Goal: Task Accomplishment & Management: Manage account settings

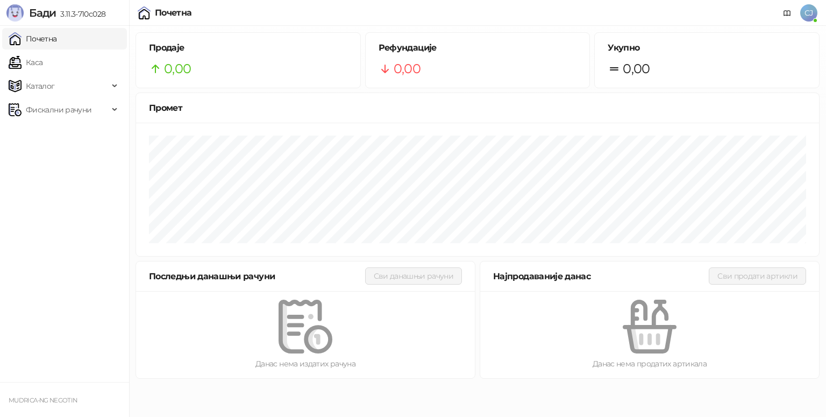
drag, startPoint x: 9, startPoint y: 1, endPoint x: 45, endPoint y: 181, distance: 183.8
click at [45, 181] on ul "Почетна [PERSON_NAME] Фискални рачуни" at bounding box center [64, 204] width 129 height 356
click at [45, 37] on link "Почетна" at bounding box center [33, 39] width 48 height 22
click at [36, 68] on link "Каса" at bounding box center [26, 63] width 34 height 22
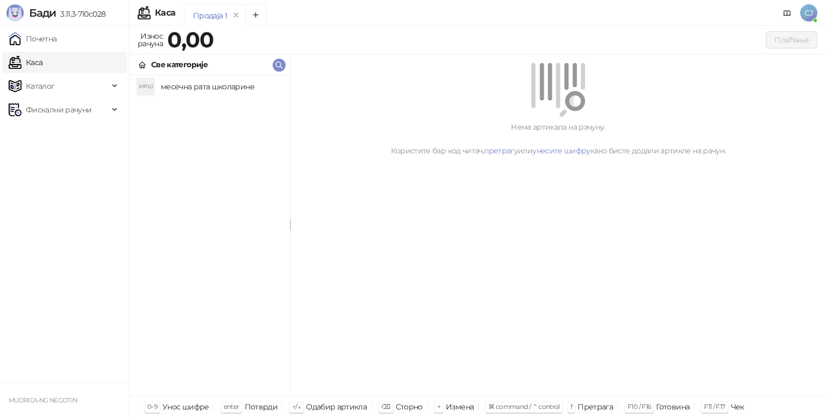
click at [42, 52] on link "Каса" at bounding box center [26, 63] width 34 height 22
click at [42, 65] on link "Каса" at bounding box center [26, 63] width 34 height 22
click at [42, 64] on link "Каса" at bounding box center [26, 63] width 34 height 22
click at [529, 138] on div "Нема артикала на рачуну. Користите бар код читач, претрагу или унесите шифру ка…" at bounding box center [558, 138] width 510 height 35
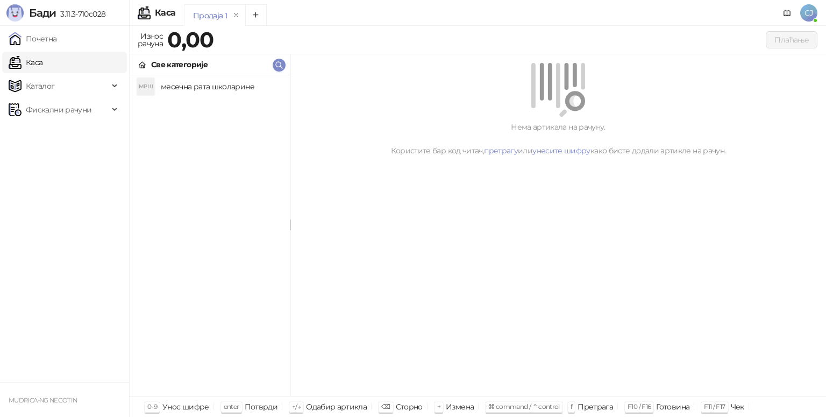
click at [240, 83] on h4 "месечна рата школарине" at bounding box center [221, 86] width 120 height 17
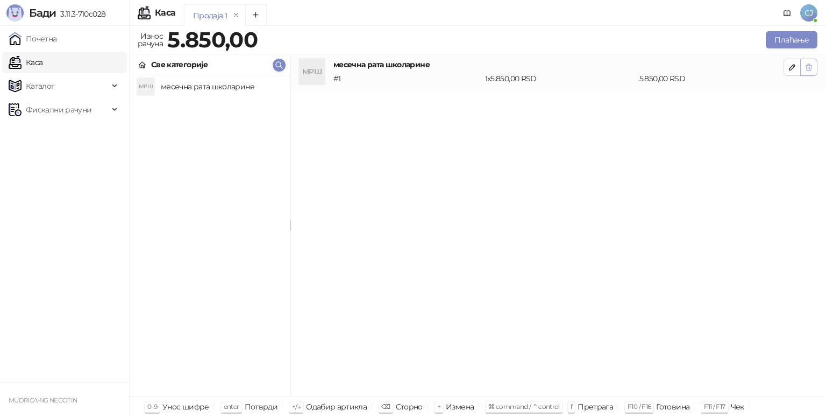
click at [809, 72] on span "button" at bounding box center [808, 67] width 9 height 10
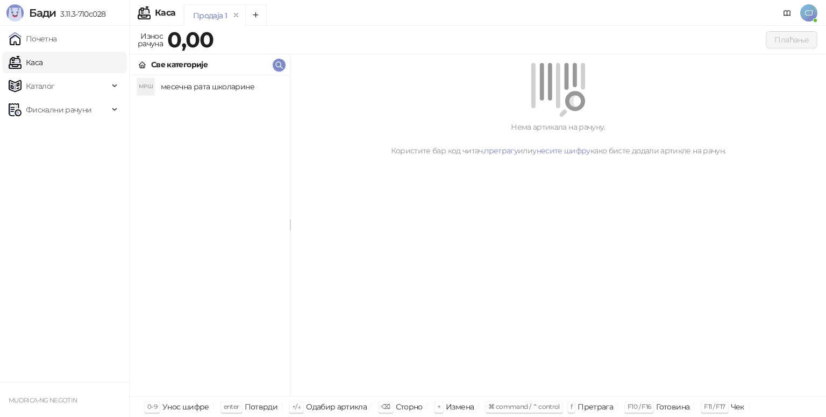
click at [477, 292] on div "Нема артикала на рачуну. Користите бар код читач, претрагу или унесите шифру ка…" at bounding box center [558, 225] width 536 height 342
click at [809, 10] on span "СЈ" at bounding box center [808, 12] width 17 height 17
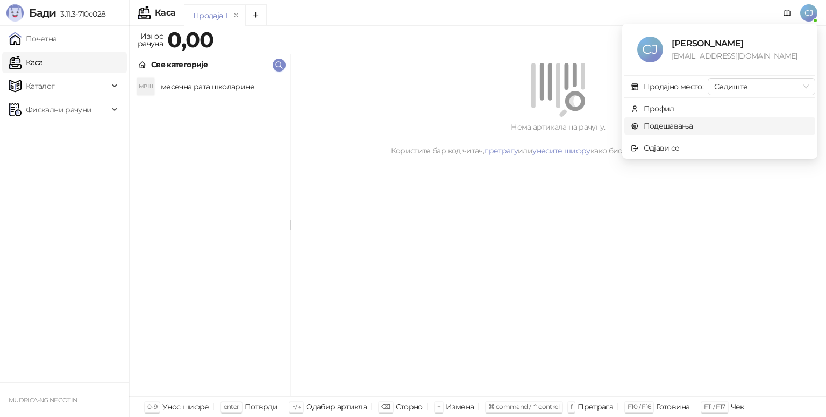
click at [631, 127] on link "Подешавања" at bounding box center [662, 126] width 62 height 10
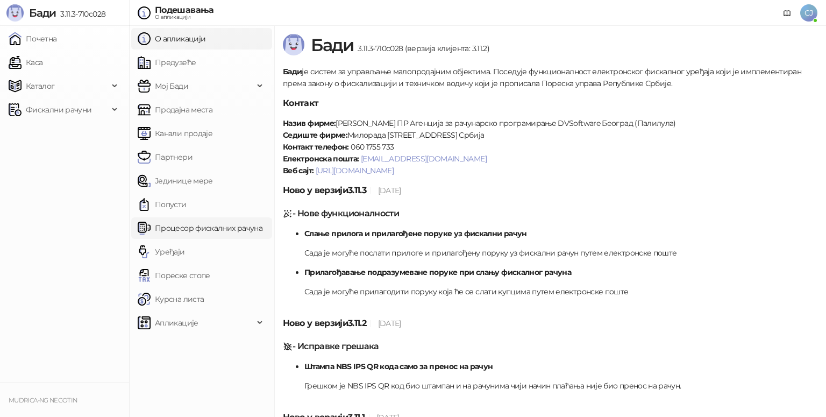
click at [179, 225] on link "Процесор фискалних рачуна" at bounding box center [200, 228] width 125 height 22
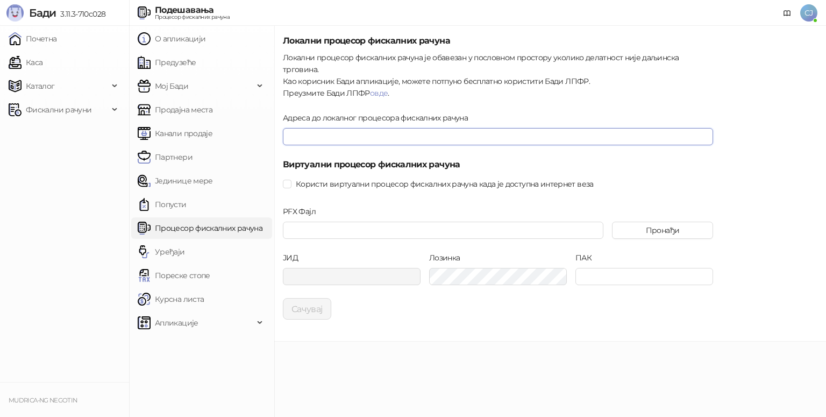
click at [390, 128] on input "Адреса до локалног процесора фискалних рачуна" at bounding box center [498, 136] width 430 height 17
type input "**********"
click at [306, 301] on button "Сачувај" at bounding box center [307, 309] width 48 height 22
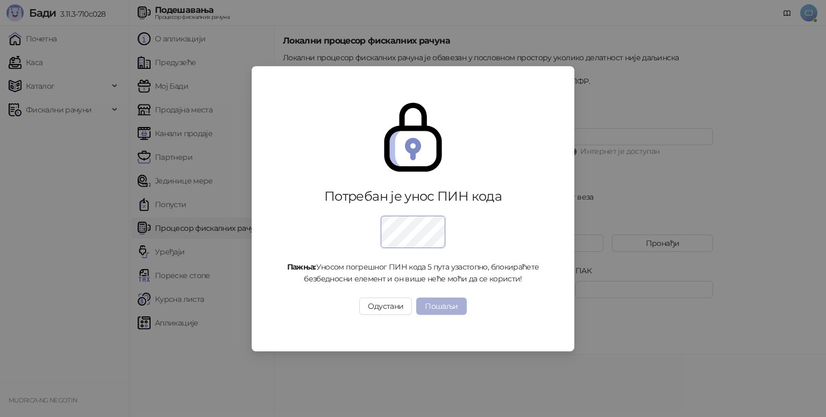
click at [447, 310] on button "Пошаљи" at bounding box center [441, 305] width 50 height 17
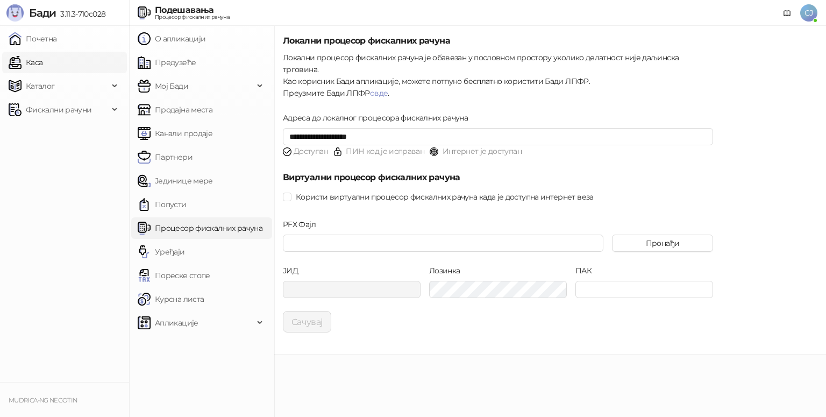
click at [42, 60] on link "Каса" at bounding box center [26, 63] width 34 height 22
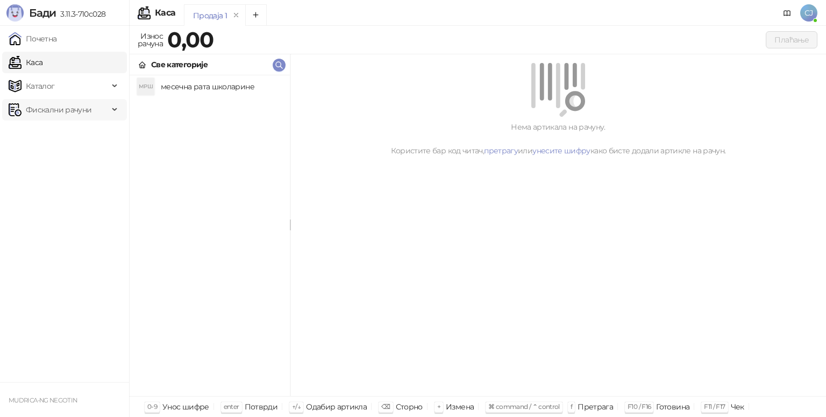
click at [114, 106] on div "Фискални рачуни" at bounding box center [64, 110] width 125 height 22
